Goal: Obtain resource: Obtain resource

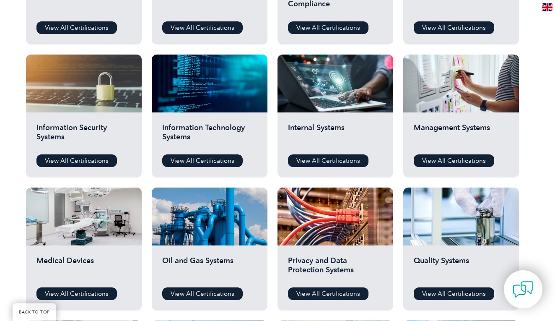
scroll to position [430, 0]
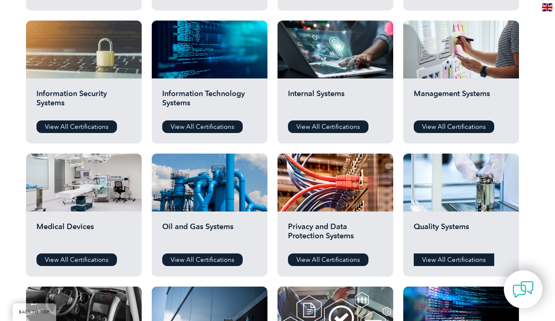
click at [448, 260] on link "View All Certifications" at bounding box center [454, 259] width 81 height 13
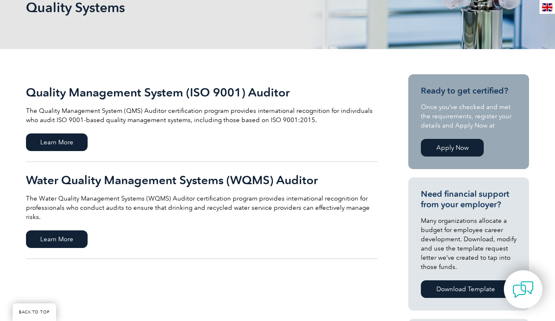
scroll to position [164, 0]
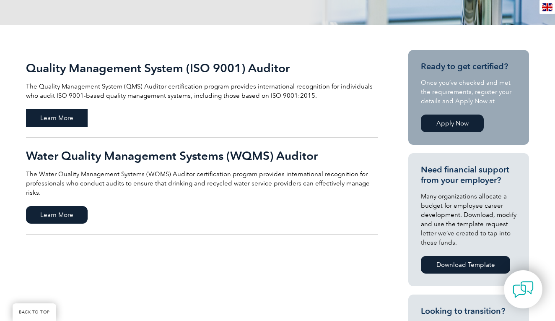
click at [75, 118] on span "Learn More" at bounding box center [57, 118] width 62 height 18
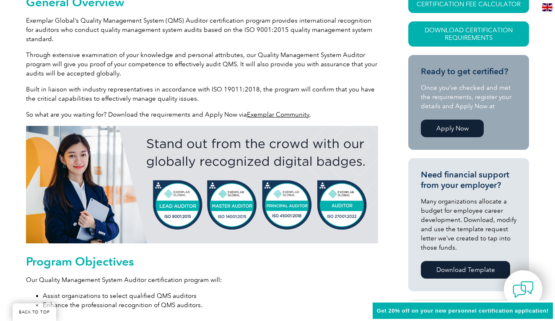
scroll to position [231, 0]
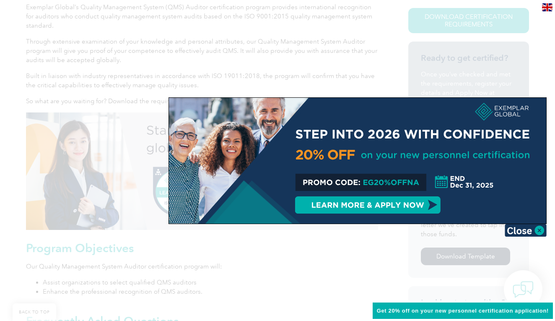
click at [494, 78] on div at bounding box center [277, 160] width 555 height 321
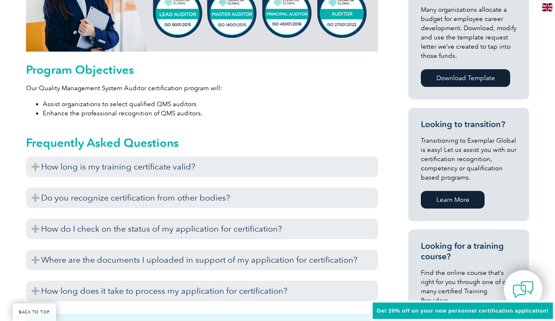
scroll to position [428, 0]
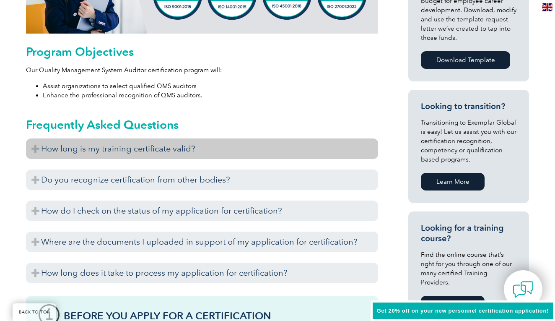
click at [322, 146] on h3 "How long is my training certificate valid?" at bounding box center [202, 148] width 352 height 21
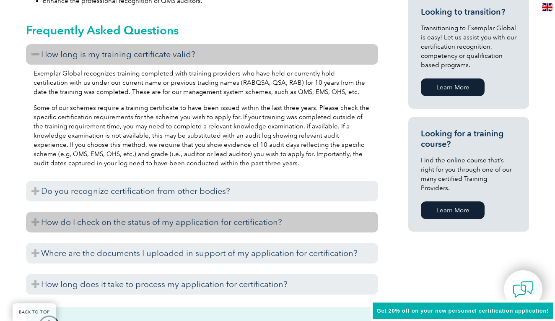
scroll to position [607, 0]
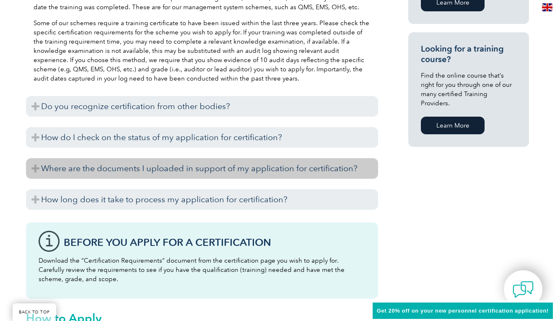
click at [291, 167] on h3 "Where are the documents I uploaded in support of my application for certificati…" at bounding box center [202, 168] width 352 height 21
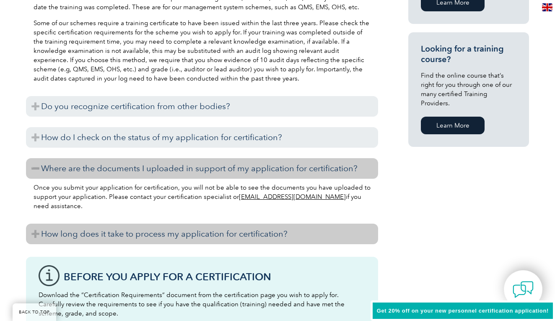
click at [279, 226] on h3 "How long does it take to process my application for certification?" at bounding box center [202, 234] width 352 height 21
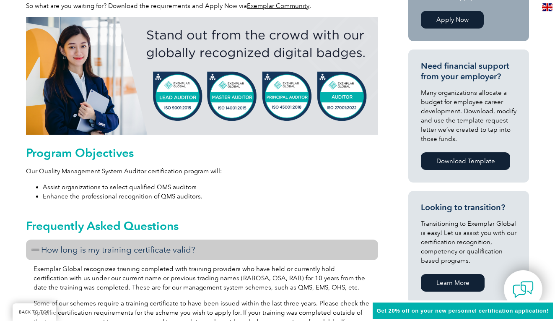
scroll to position [176, 0]
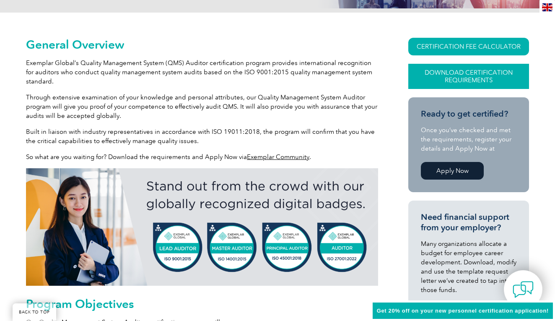
click at [496, 80] on link "Download Certification Requirements" at bounding box center [468, 76] width 121 height 25
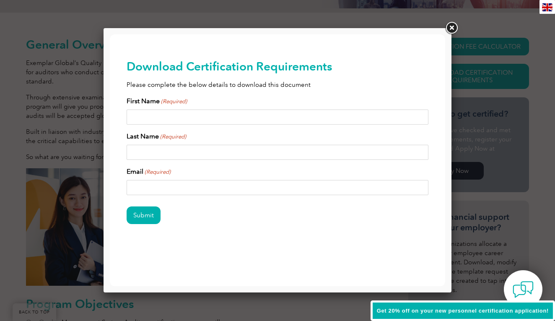
scroll to position [0, 0]
click at [452, 29] on link at bounding box center [451, 28] width 15 height 15
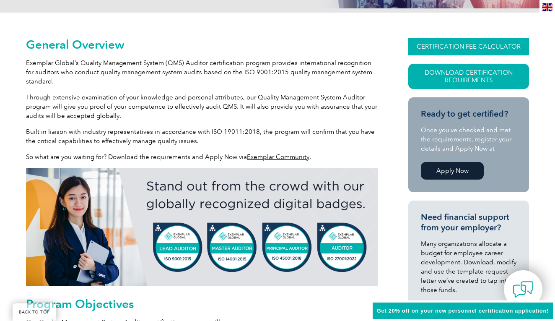
click at [453, 45] on link "CERTIFICATION FEE CALCULATOR" at bounding box center [468, 47] width 121 height 18
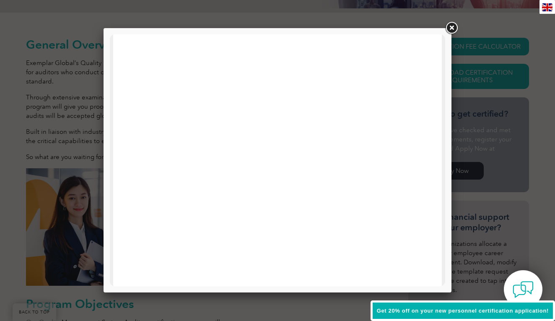
scroll to position [286, 0]
click at [450, 31] on link at bounding box center [451, 28] width 15 height 15
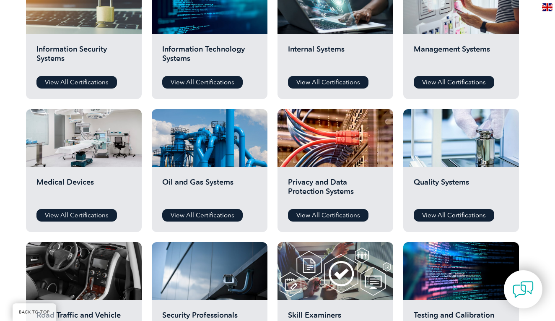
scroll to position [431, 0]
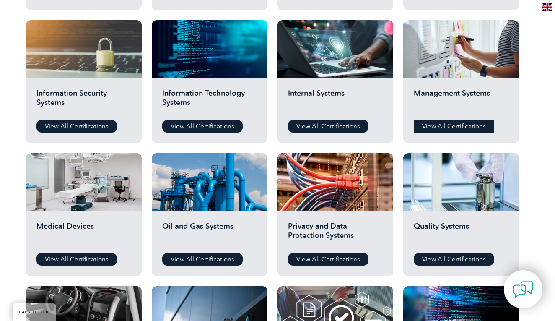
click at [435, 128] on link "View All Certifications" at bounding box center [454, 126] width 81 height 13
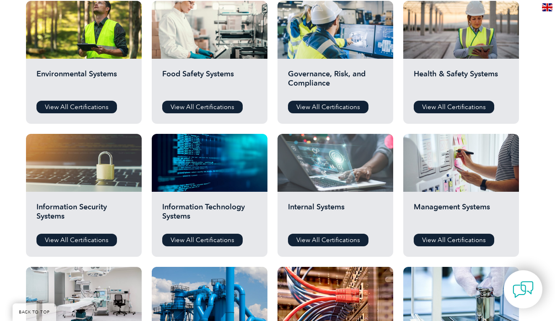
scroll to position [232, 0]
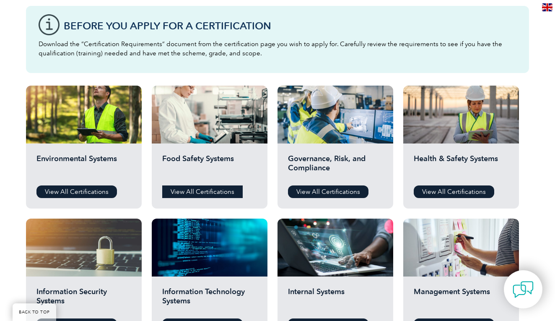
click at [211, 192] on link "View All Certifications" at bounding box center [202, 191] width 81 height 13
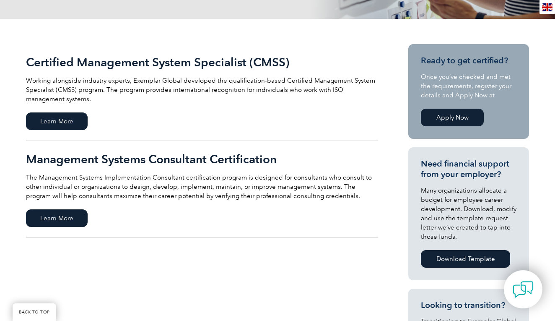
scroll to position [225, 0]
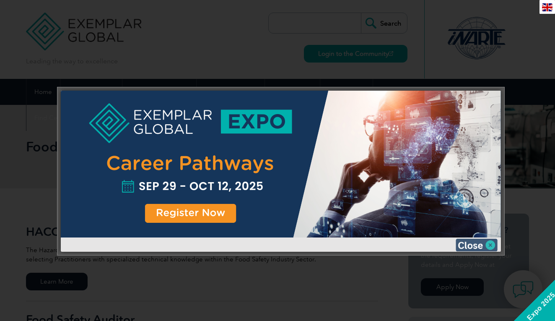
click at [486, 244] on img at bounding box center [477, 245] width 42 height 13
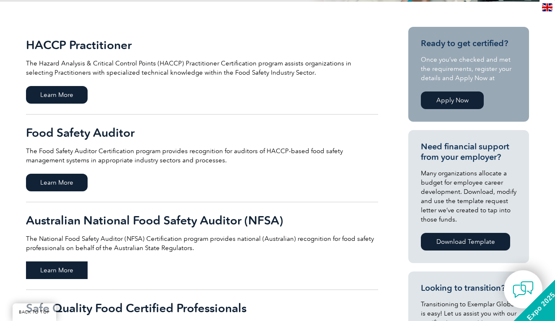
scroll to position [292, 0]
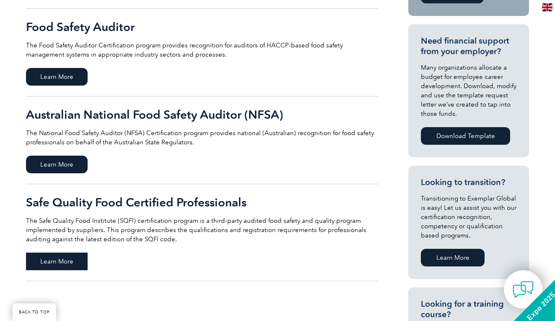
click at [77, 267] on span "Learn More" at bounding box center [57, 261] width 62 height 18
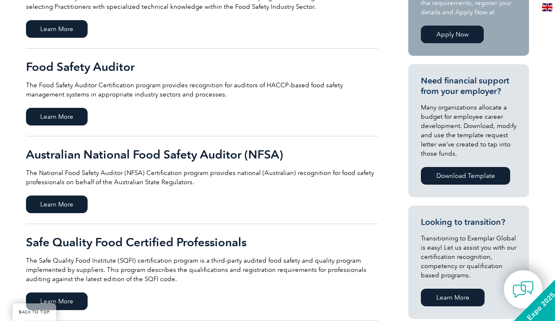
scroll to position [209, 0]
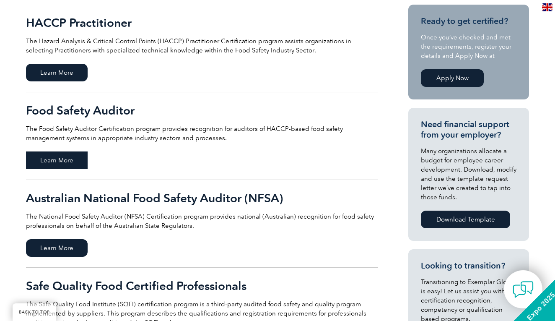
click at [60, 166] on span "Learn More" at bounding box center [57, 160] width 62 height 18
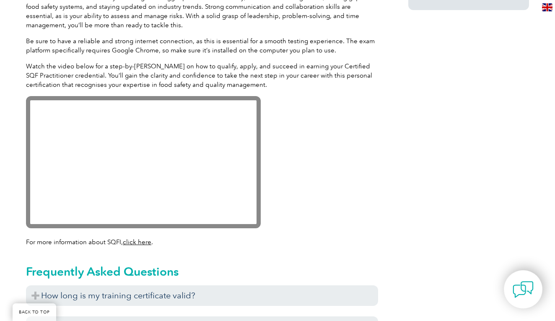
scroll to position [789, 0]
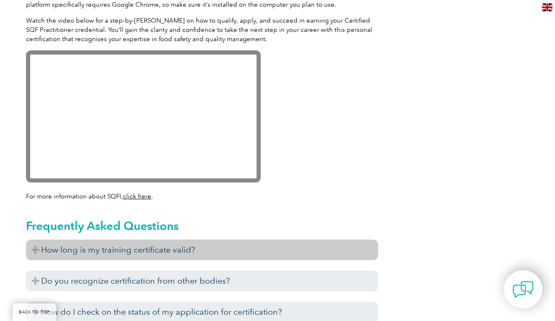
click at [78, 253] on h3 "How long is my training certificate valid?" at bounding box center [202, 249] width 352 height 21
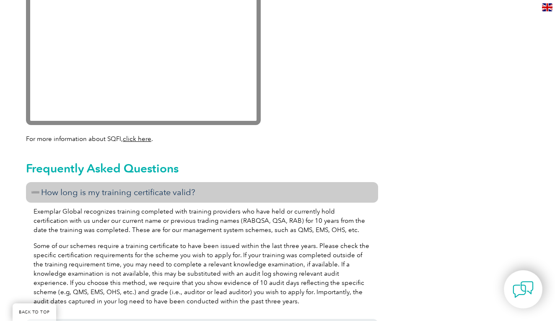
scroll to position [929, 0]
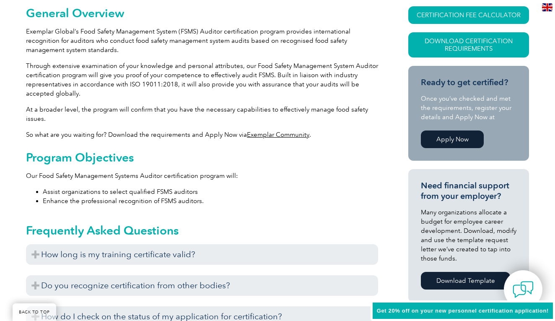
scroll to position [335, 0]
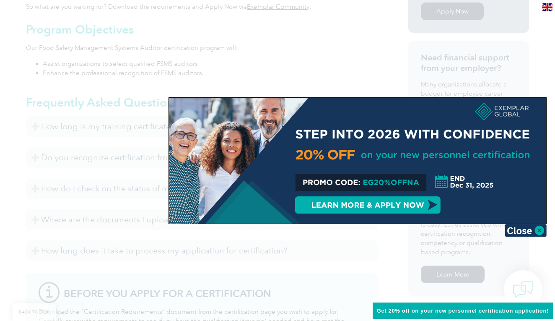
click at [296, 52] on div at bounding box center [277, 160] width 555 height 321
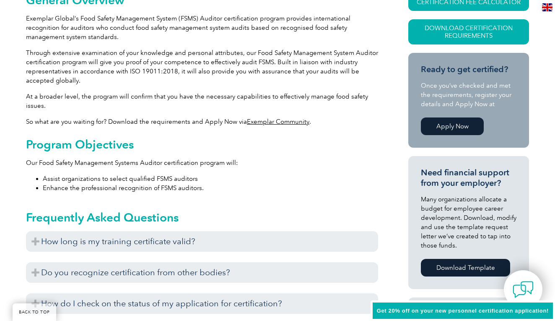
scroll to position [164, 0]
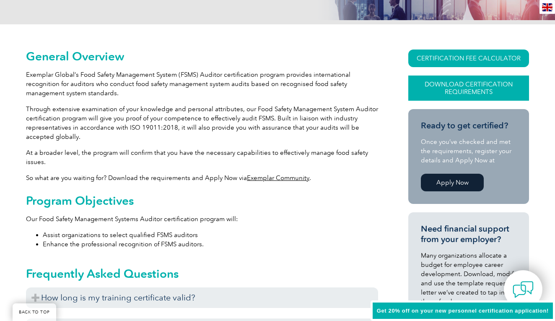
click at [432, 87] on link "Download Certification Requirements" at bounding box center [468, 87] width 121 height 25
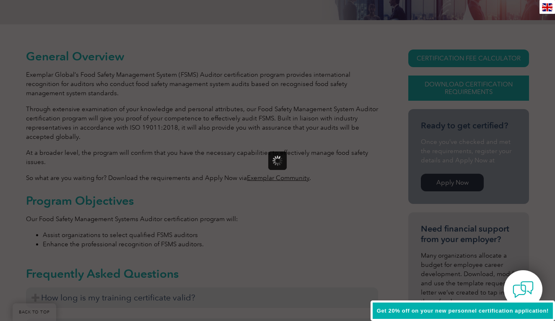
scroll to position [0, 0]
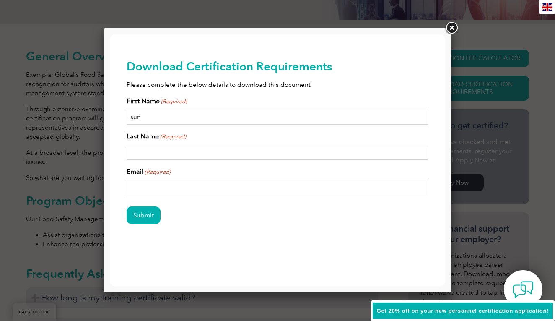
type input "sun"
type input "ryu"
type input "[EMAIL_ADDRESS][DOMAIN_NAME]"
click at [141, 218] on input "Submit" at bounding box center [144, 215] width 34 height 18
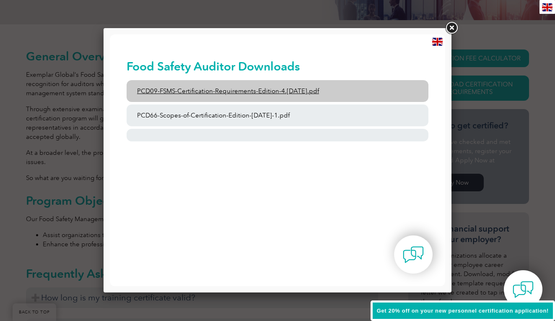
click at [298, 93] on link "PCD09-FSMS-Certification-Requirements-Edition-4.[DATE].pdf" at bounding box center [278, 91] width 302 height 22
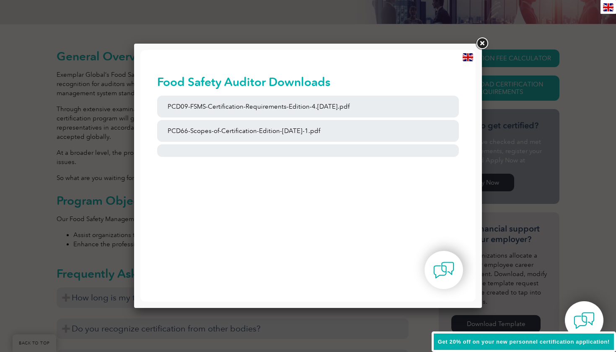
click at [485, 45] on link at bounding box center [482, 43] width 15 height 15
